Goal: Check status: Check status

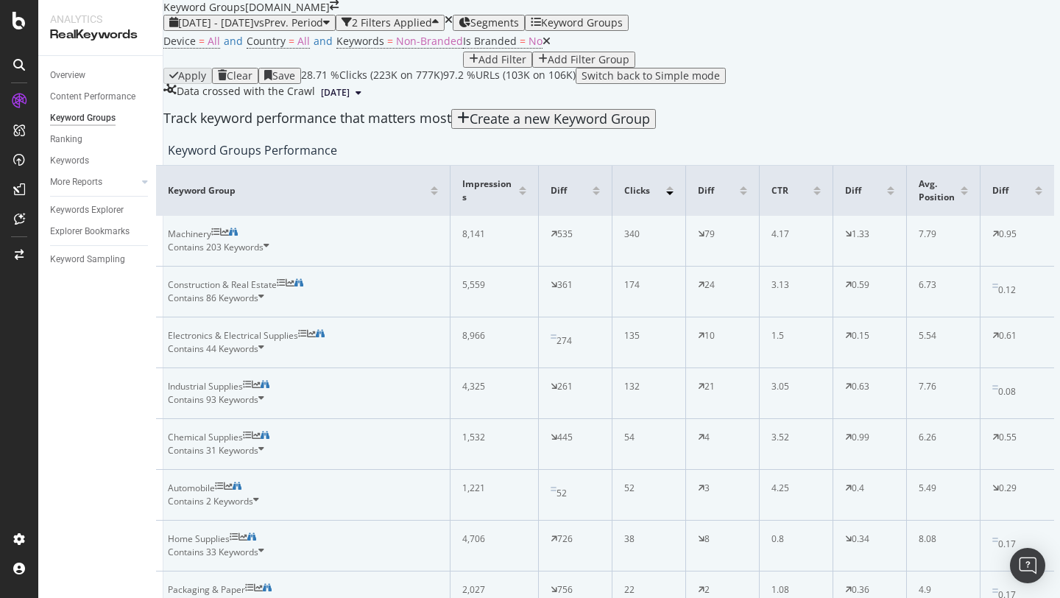
click at [367, 102] on button "[DATE]" at bounding box center [341, 93] width 52 height 18
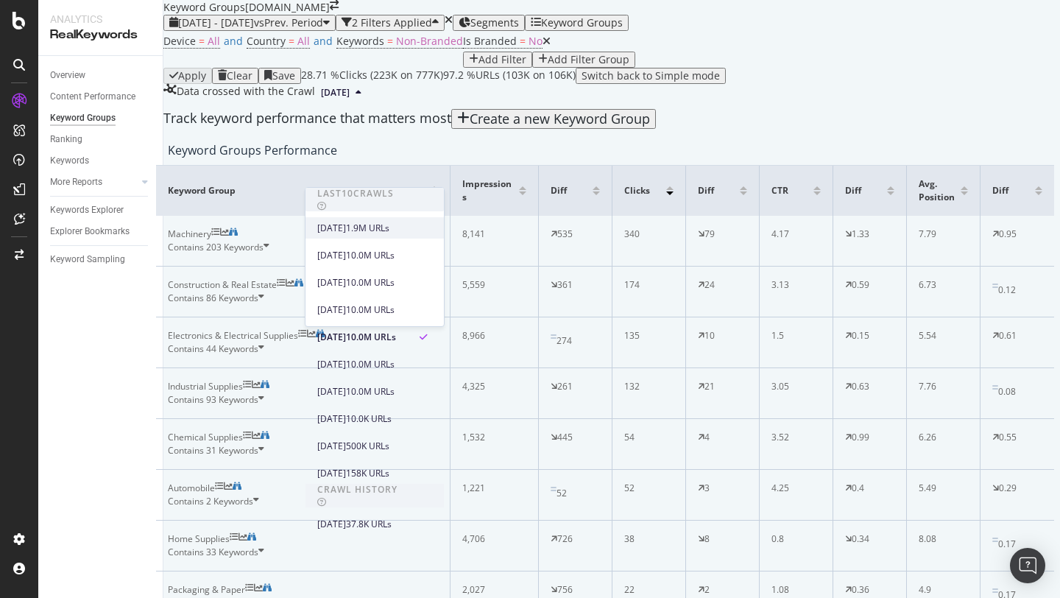
click at [346, 228] on div "[DATE]" at bounding box center [331, 228] width 29 height 13
